Goal: Information Seeking & Learning: Learn about a topic

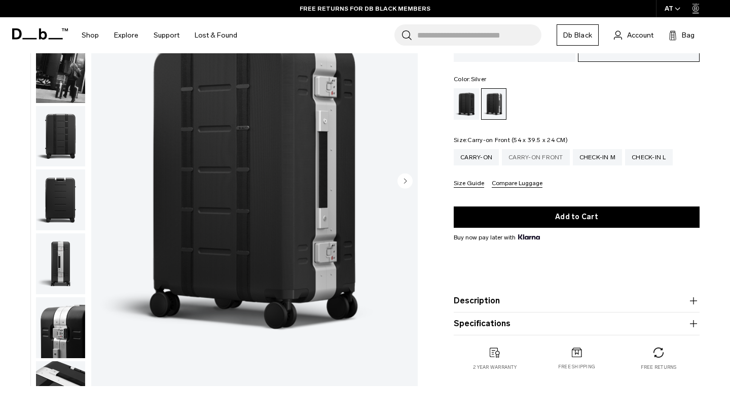
scroll to position [201, 0]
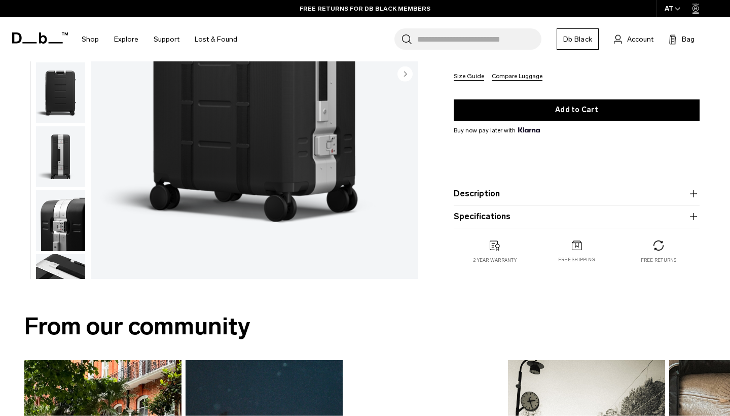
click at [582, 188] on button "Description" at bounding box center [577, 194] width 246 height 12
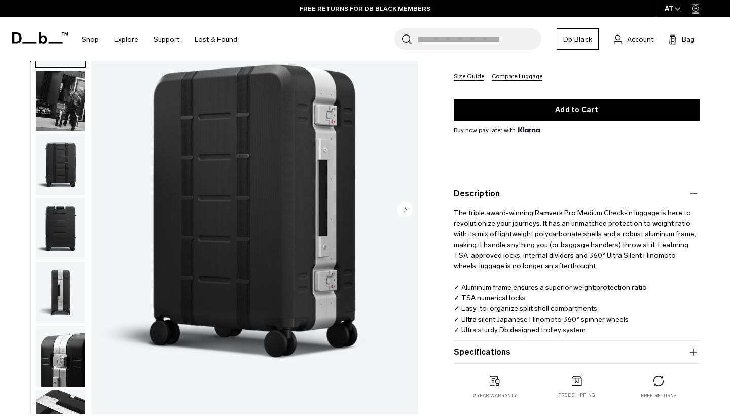
click at [582, 188] on button "Description" at bounding box center [577, 194] width 246 height 12
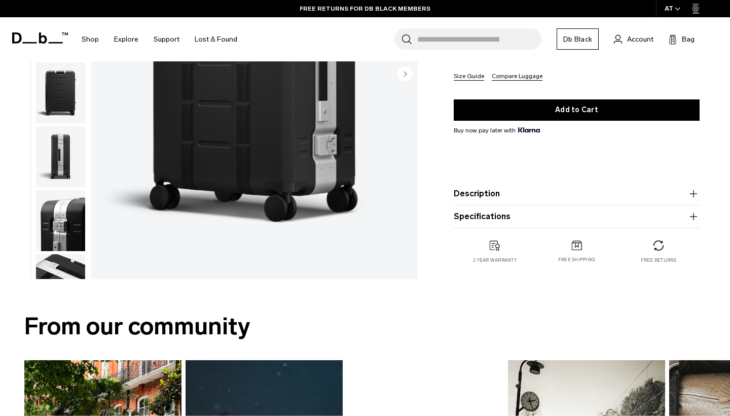
click at [587, 215] on button "Specifications" at bounding box center [577, 216] width 246 height 12
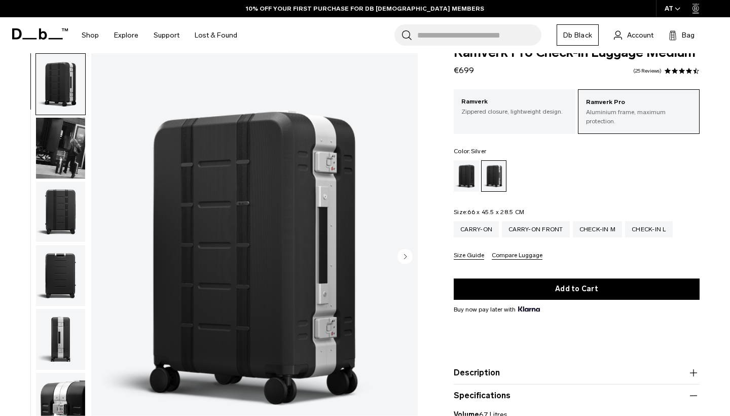
scroll to position [20, 0]
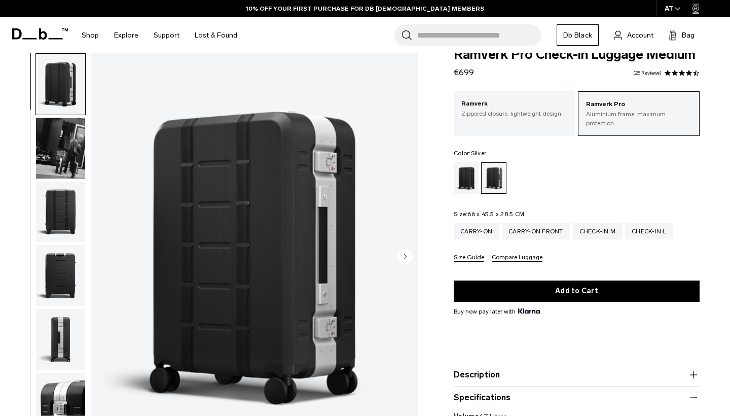
click at [54, 153] on img "button" at bounding box center [60, 148] width 49 height 61
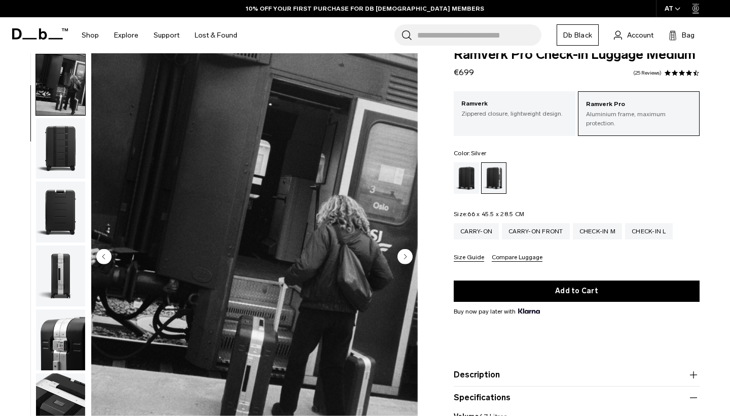
scroll to position [64, 0]
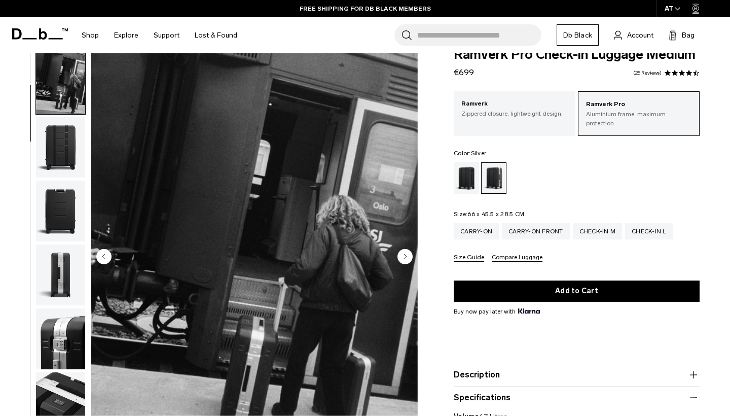
click at [57, 150] on img "button" at bounding box center [60, 147] width 49 height 61
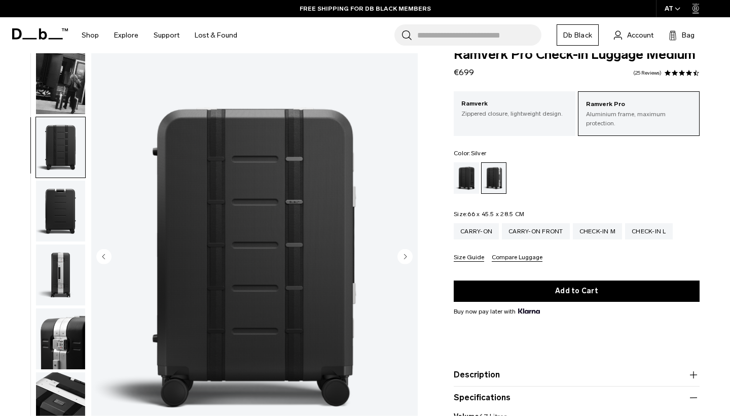
scroll to position [129, 0]
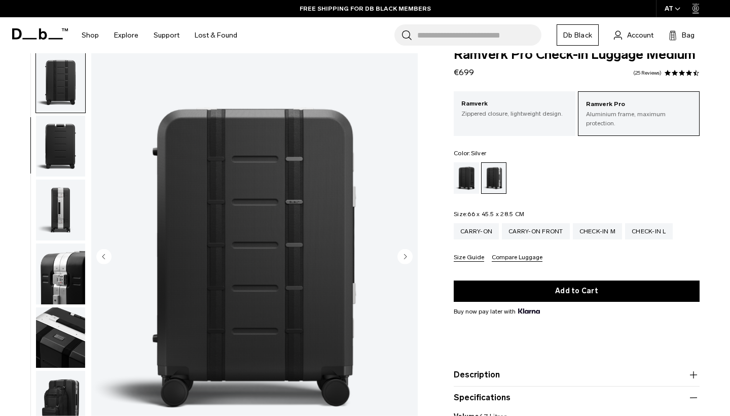
click at [67, 154] on img "button" at bounding box center [60, 146] width 49 height 61
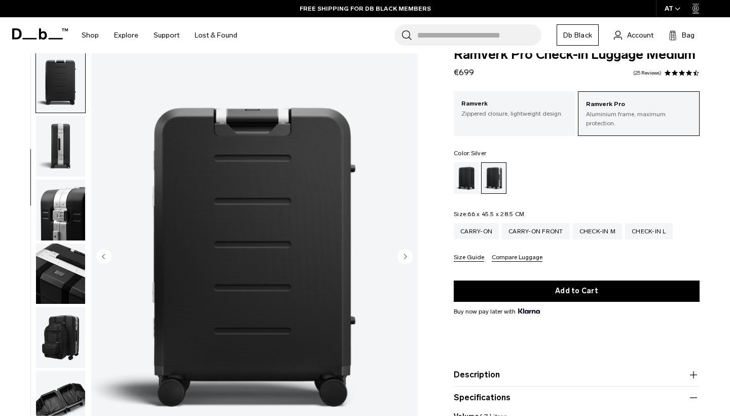
scroll to position [194, 0]
click at [62, 158] on img "button" at bounding box center [60, 145] width 49 height 61
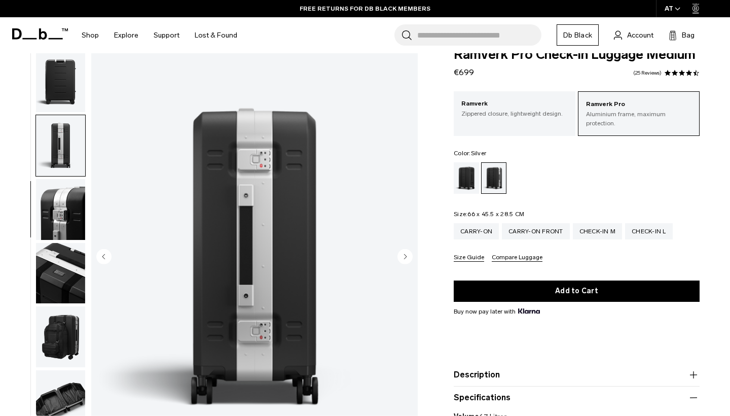
scroll to position [258, 0]
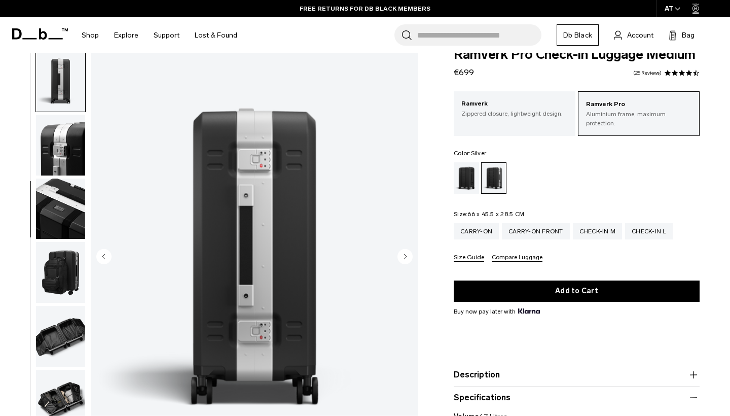
click at [62, 158] on img "button" at bounding box center [60, 145] width 49 height 61
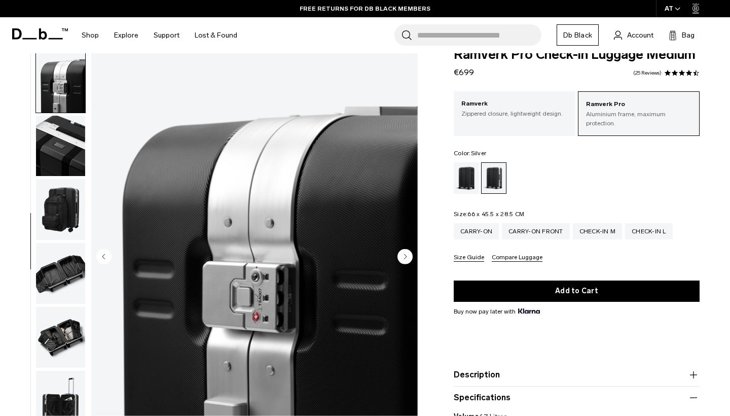
scroll to position [322, 0]
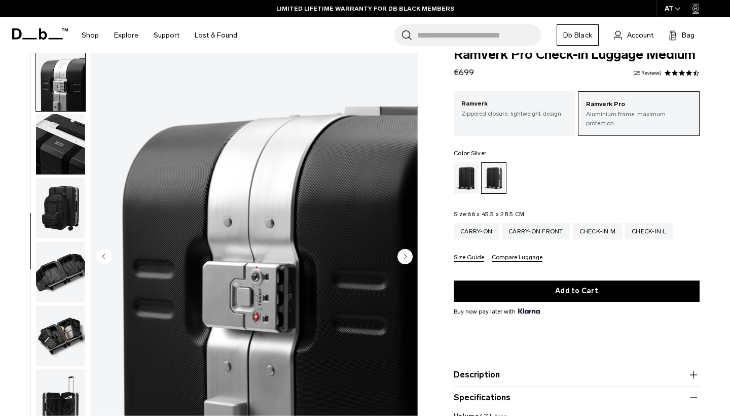
click at [62, 158] on img "button" at bounding box center [60, 144] width 49 height 61
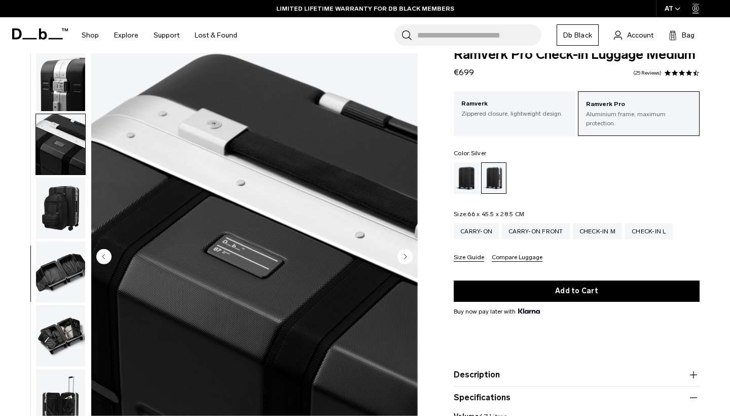
scroll to position [364, 0]
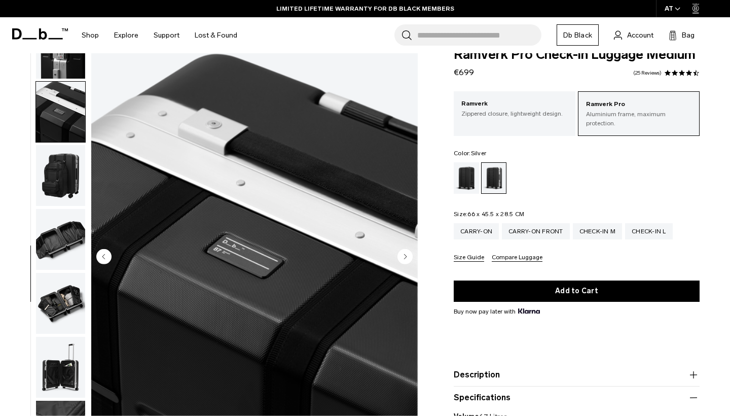
click at [62, 158] on img "button" at bounding box center [60, 175] width 49 height 61
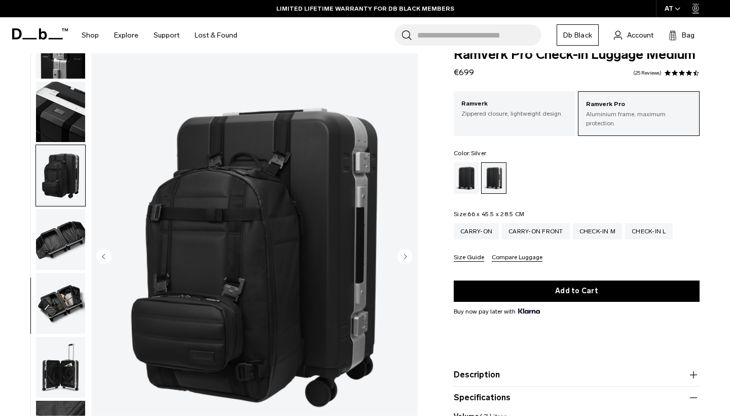
click at [62, 158] on img "button" at bounding box center [60, 175] width 49 height 61
click at [61, 213] on img "button" at bounding box center [60, 239] width 49 height 61
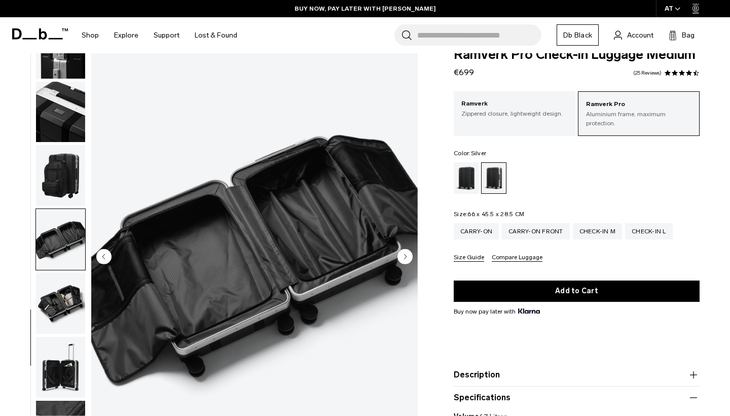
click at [66, 293] on img "button" at bounding box center [60, 303] width 49 height 61
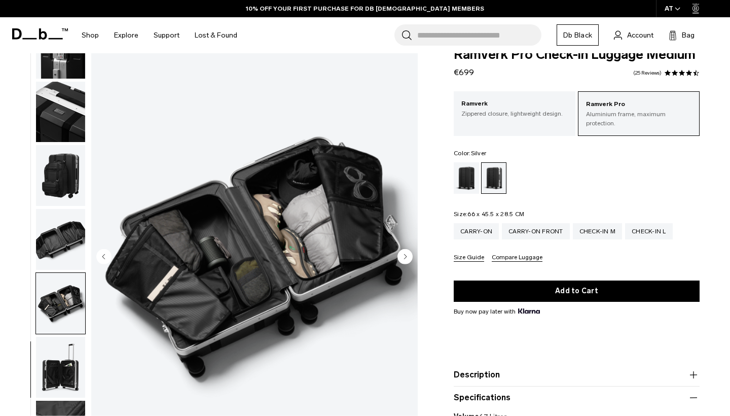
click at [61, 361] on img "button" at bounding box center [60, 367] width 49 height 61
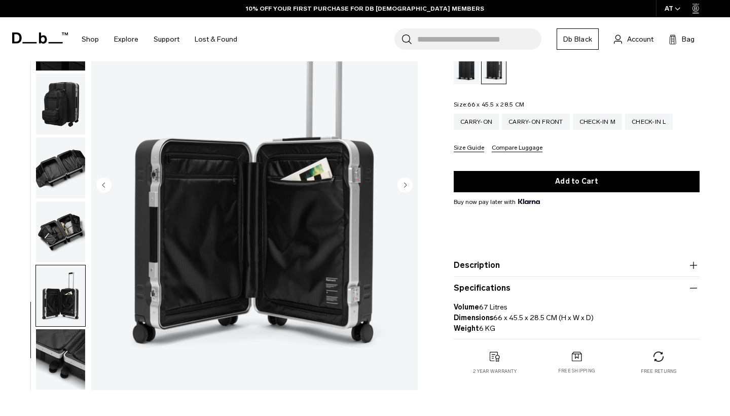
scroll to position [131, 0]
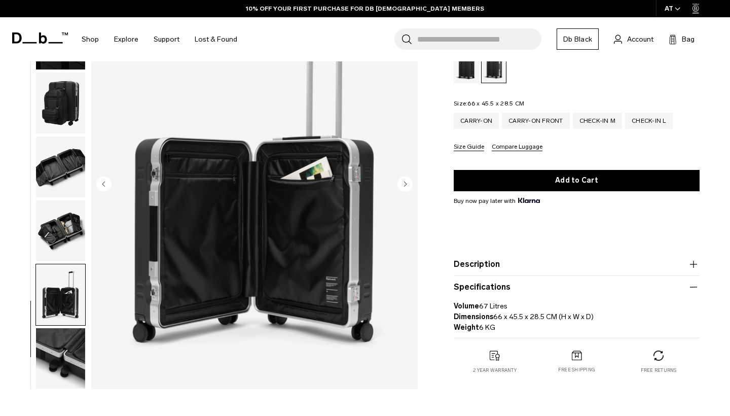
click at [64, 340] on img "button" at bounding box center [60, 357] width 49 height 61
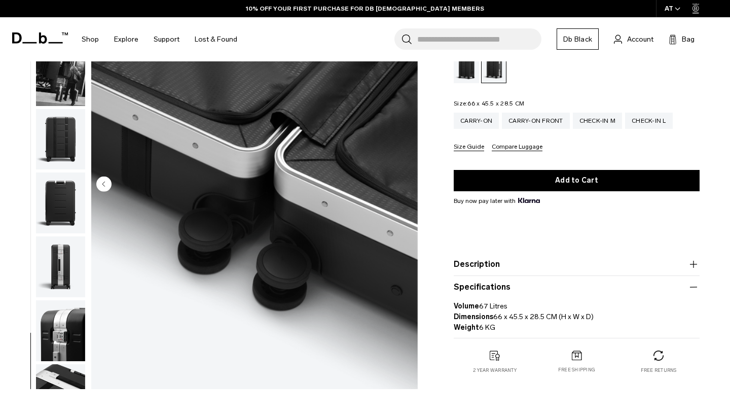
scroll to position [0, 0]
click at [67, 100] on ul at bounding box center [60, 185] width 50 height 408
click at [65, 89] on img "button" at bounding box center [60, 75] width 49 height 61
